Goal: Find specific page/section: Find specific page/section

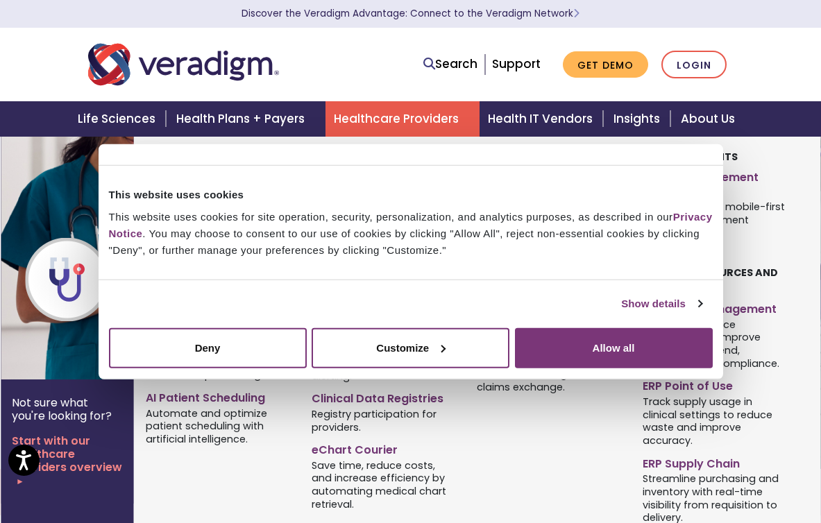
click at [437, 114] on link "Healthcare Providers" at bounding box center [402, 118] width 154 height 35
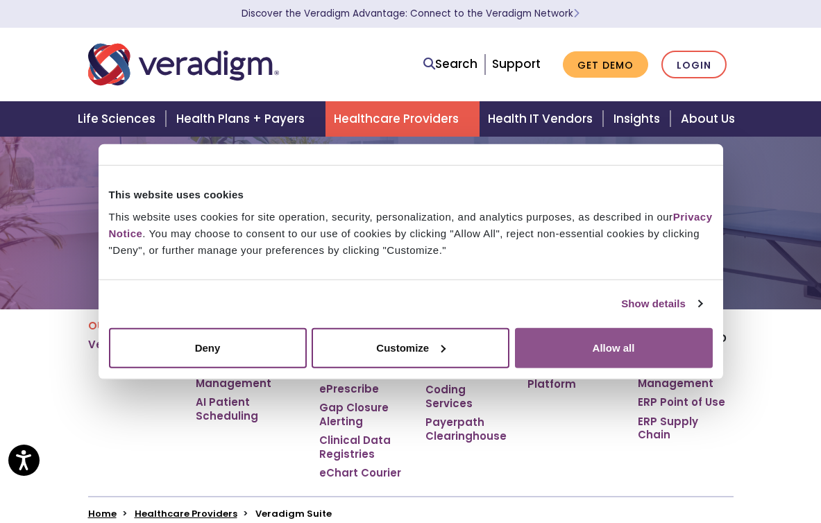
click at [592, 350] on button "Allow all" at bounding box center [614, 347] width 198 height 40
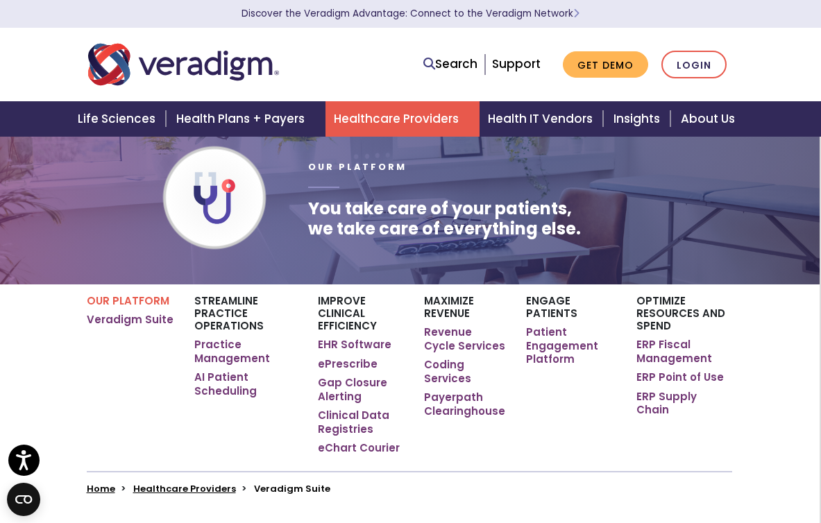
scroll to position [26, 1]
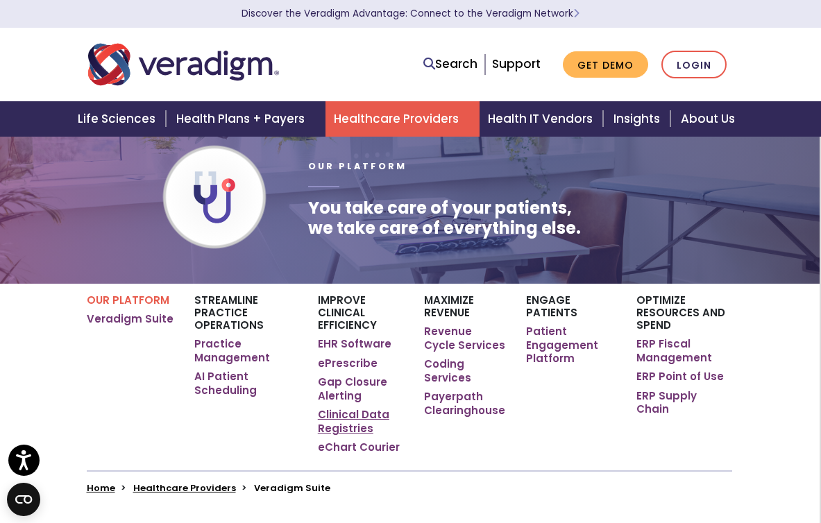
click at [327, 418] on link "Clinical Data Registries" at bounding box center [360, 421] width 85 height 27
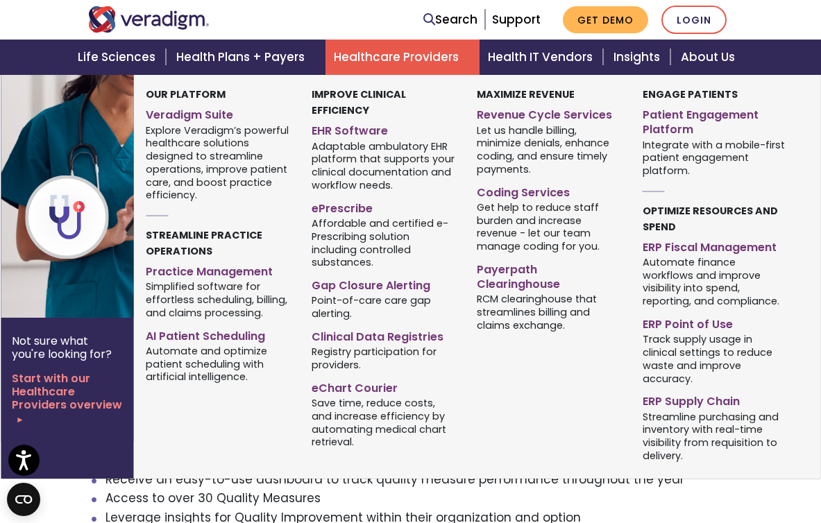
scroll to position [497, 0]
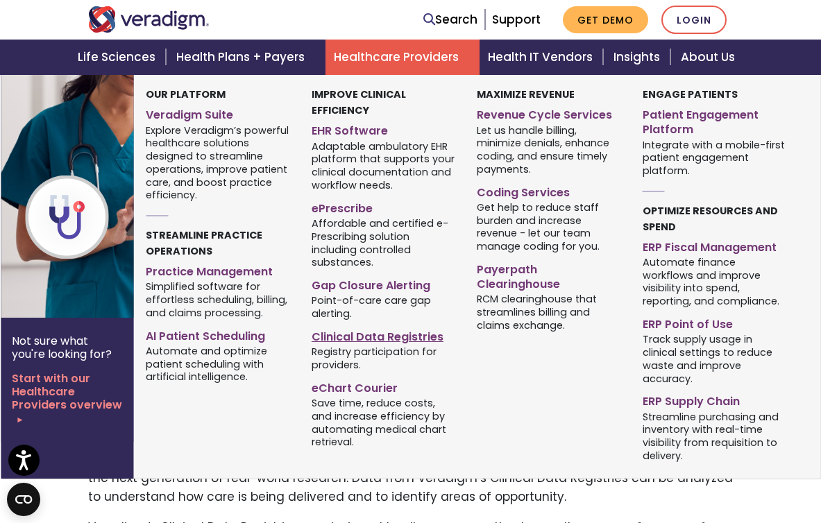
click at [386, 327] on link "Clinical Data Registries" at bounding box center [384, 335] width 144 height 20
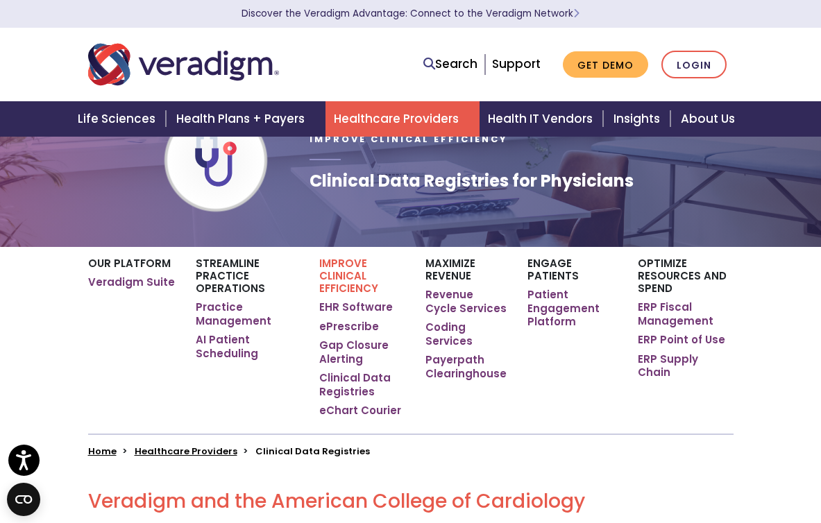
scroll to position [67, 0]
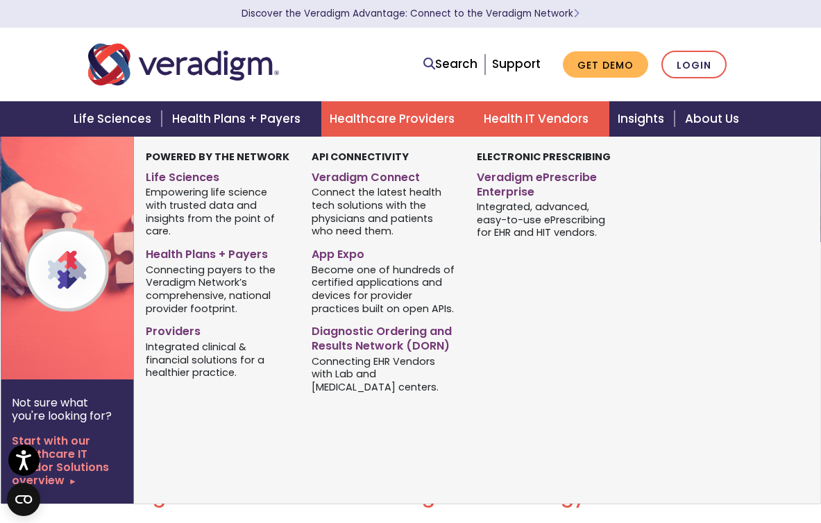
click at [583, 121] on link "Health IT Vendors" at bounding box center [542, 118] width 134 height 35
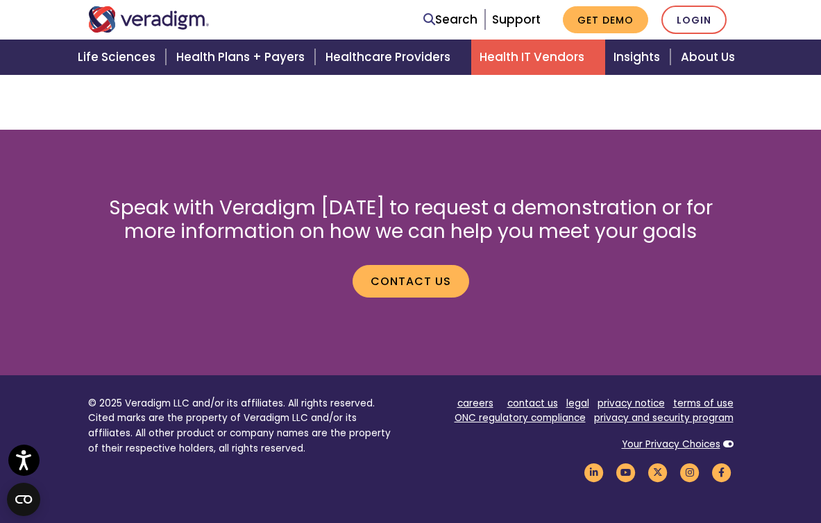
scroll to position [2333, 0]
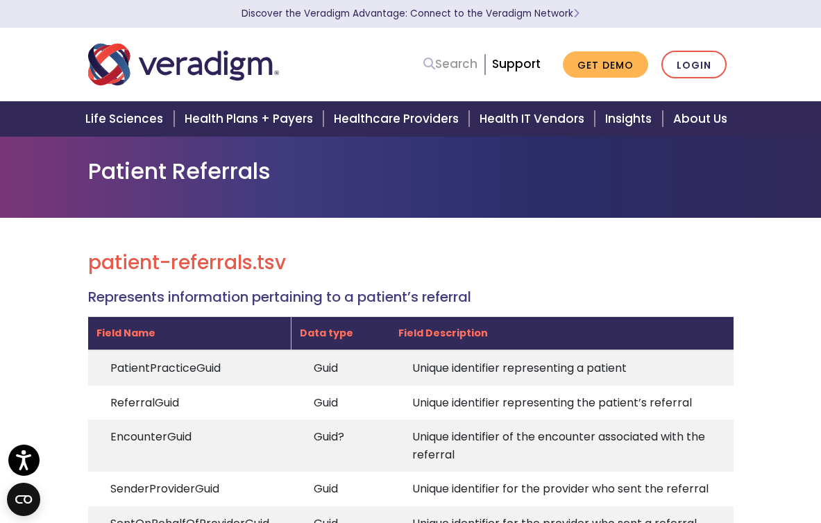
click at [450, 69] on link "Search" at bounding box center [450, 64] width 54 height 19
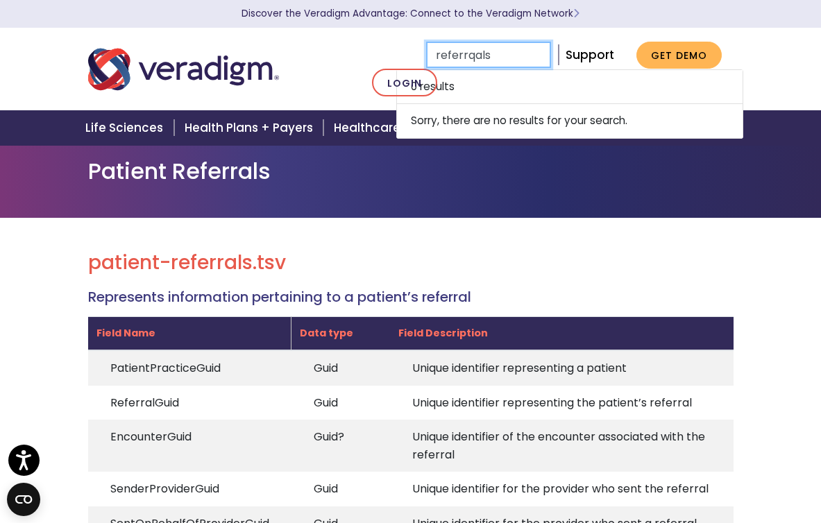
type input "referrqals"
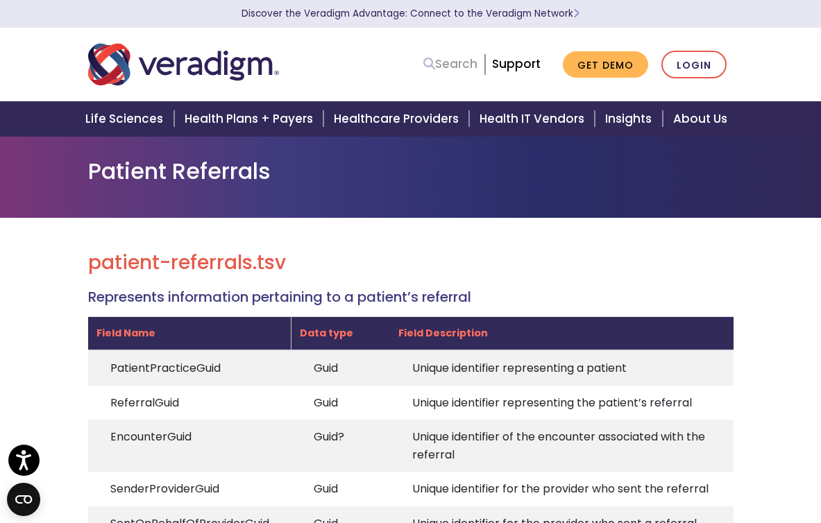
click at [467, 63] on link "Search" at bounding box center [450, 64] width 54 height 19
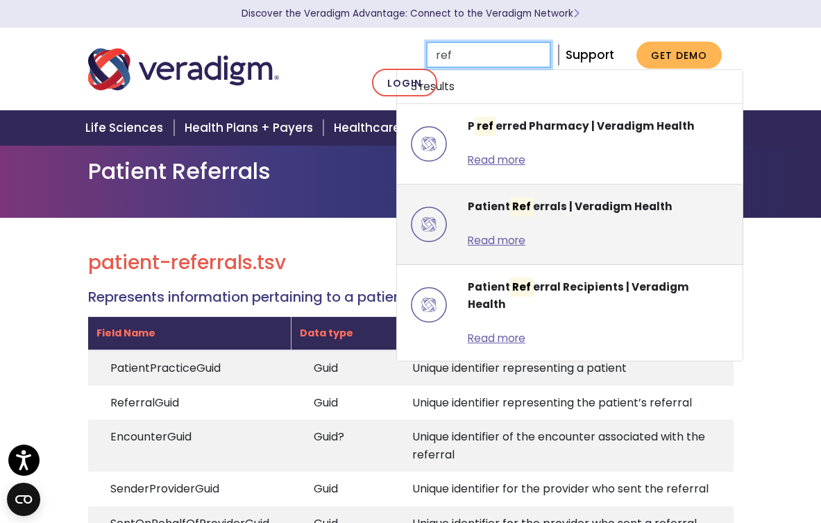
type input "ref"
click at [550, 210] on strong "Patient Ref errals | Veradigm Health" at bounding box center [570, 206] width 205 height 19
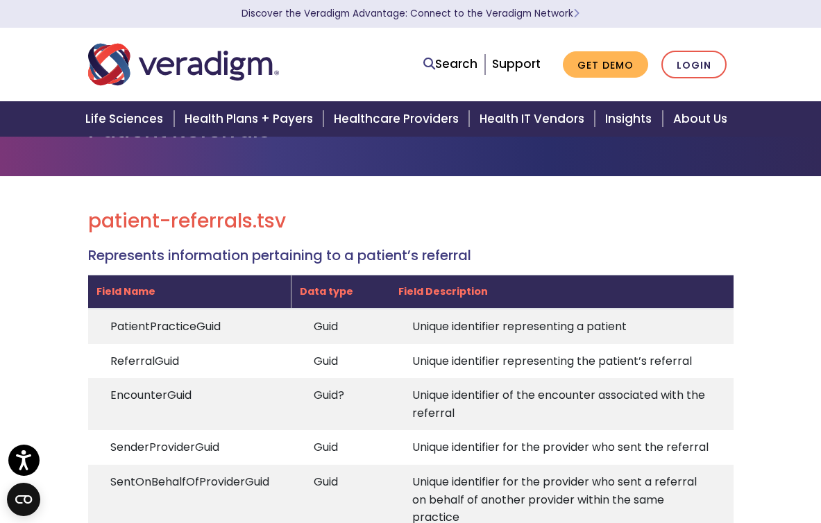
scroll to position [41, 0]
